Goal: Find specific page/section: Find specific page/section

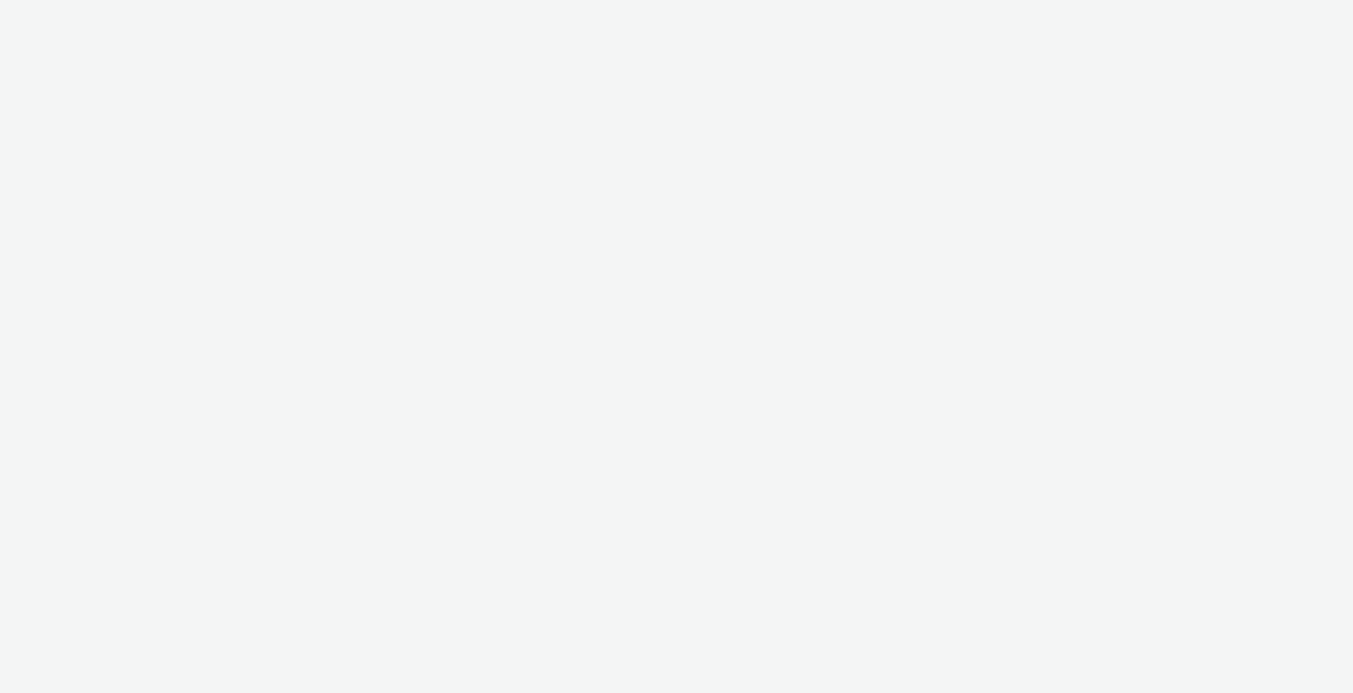
select select "11a7df10-284f-415c-b52a-427acf4c31ae"
select select "75a9a1c6-4a3b-42a3-8a2e-a6fed47b6934"
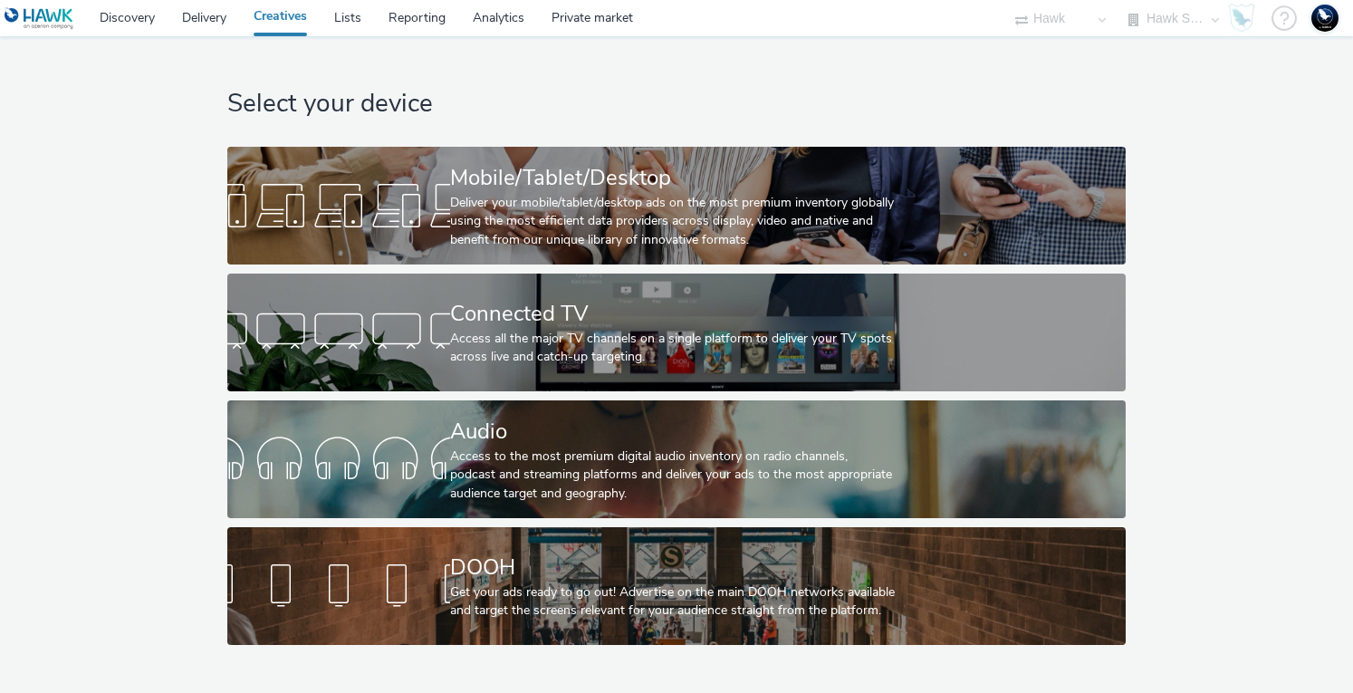
click at [1051, 18] on select "75 Media A8 Media Group ABI Media Abkom AB Abovo Ace & Tate Ad-on Media Nordic …" at bounding box center [1060, 18] width 109 height 36
select select "24a55a22-8aa5-41c4-a59c-f152ca3b36a1"
click at [1115, 0] on select "75 Media A8 Media Group ABI Media Abkom AB Abovo Ace & Tate Ad-on Media Nordic …" at bounding box center [1060, 18] width 109 height 36
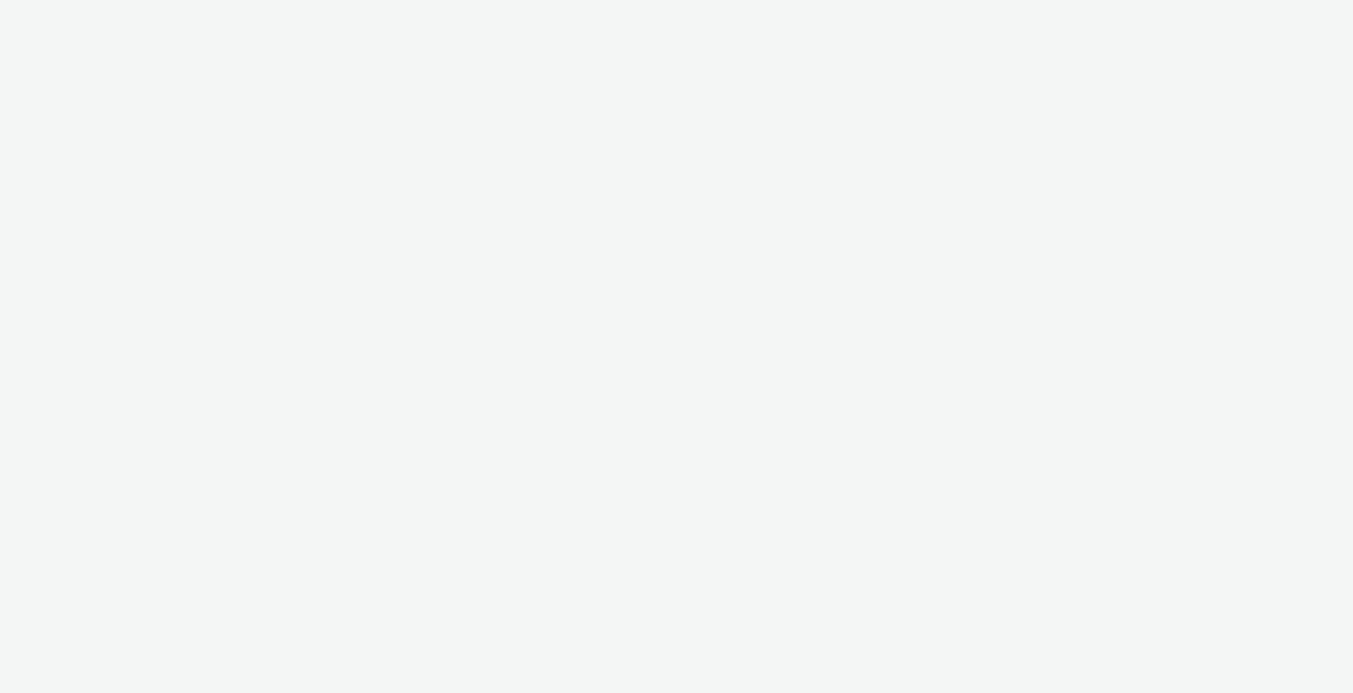
select select "24a55a22-8aa5-41c4-a59c-f152ca3b36a1"
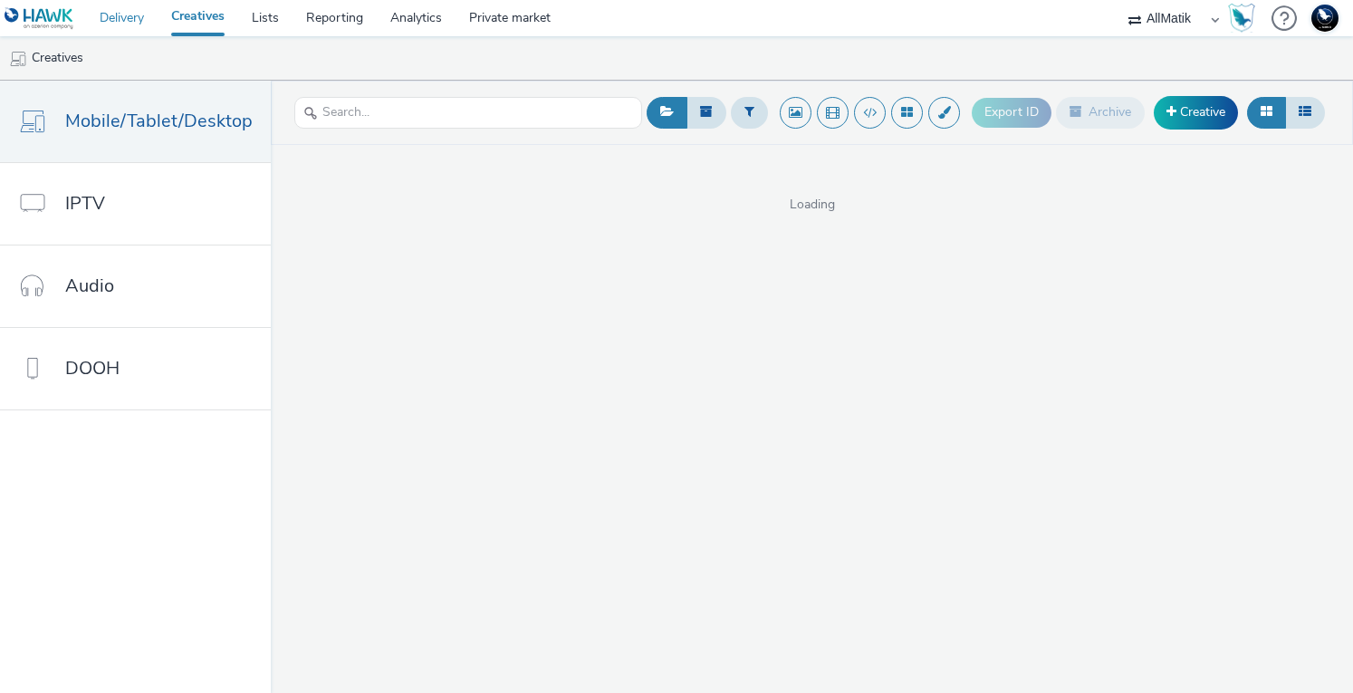
click at [101, 19] on link "Delivery" at bounding box center [122, 18] width 72 height 36
